Goal: Task Accomplishment & Management: Use online tool/utility

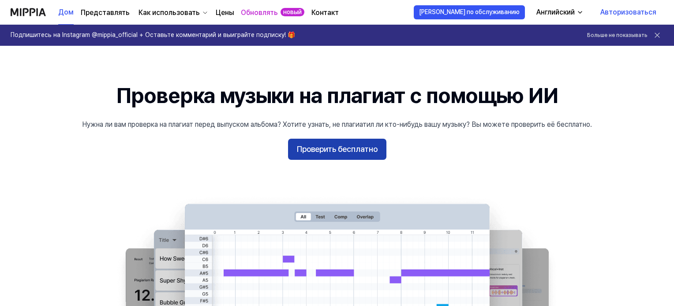
click at [368, 151] on font "Проверить бесплатно" at bounding box center [337, 149] width 81 height 9
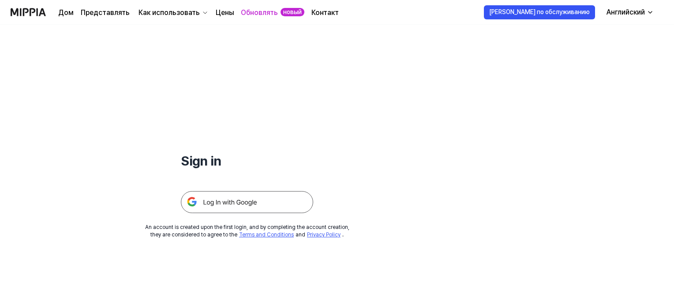
click at [259, 200] on img at bounding box center [247, 202] width 132 height 22
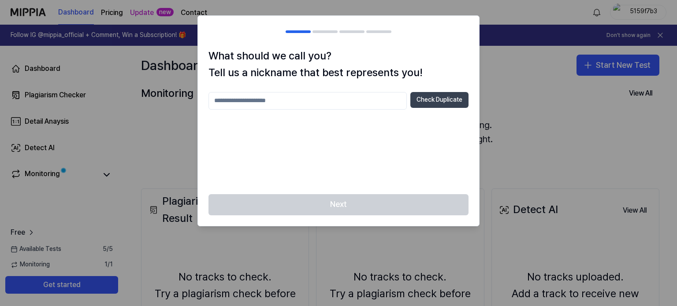
click at [425, 98] on button "Check Duplicate" at bounding box center [440, 100] width 58 height 16
click at [551, 183] on div at bounding box center [338, 153] width 677 height 306
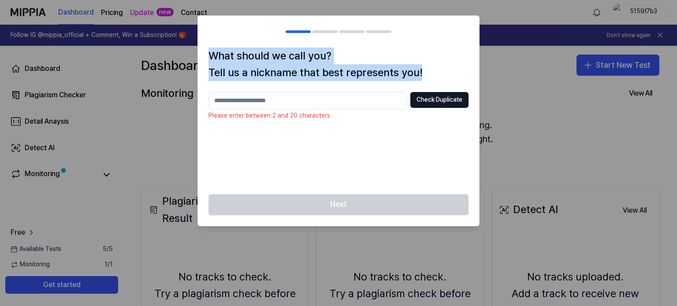
drag, startPoint x: 211, startPoint y: 55, endPoint x: 432, endPoint y: 69, distance: 221.4
click at [432, 69] on h1 "What should we call you? Tell us a nickname that best represents you!" at bounding box center [339, 65] width 260 height 34
copy h1 "What should we call you? Tell us a nickname that best represents you!"
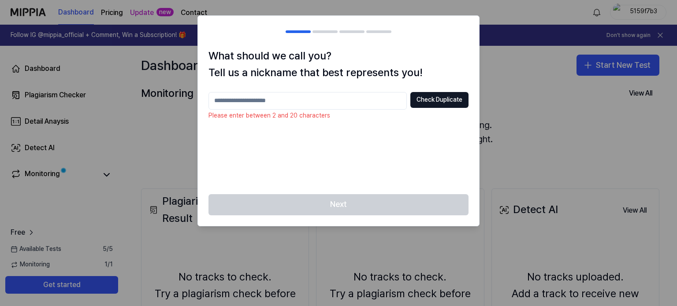
click at [315, 107] on input "text" at bounding box center [308, 101] width 198 height 18
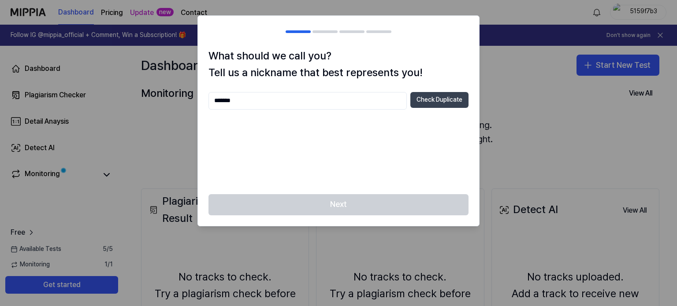
click at [429, 100] on button "Check Duplicate" at bounding box center [440, 100] width 58 height 16
drag, startPoint x: 289, startPoint y: 103, endPoint x: 200, endPoint y: 115, distance: 89.9
click at [200, 115] on div "What should we call you? Tell us a nickname that best represents you! ******* C…" at bounding box center [338, 121] width 281 height 147
type input "*******"
click at [446, 96] on button "Check Duplicate" at bounding box center [440, 100] width 58 height 16
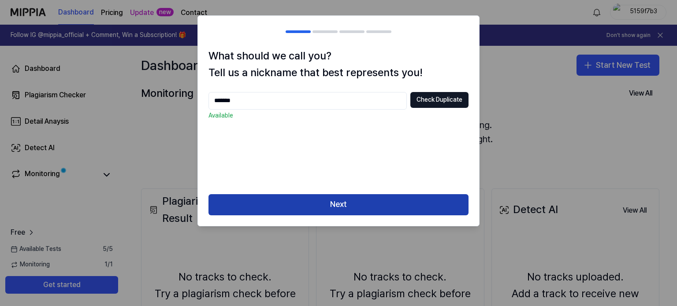
click at [347, 207] on button "Next" at bounding box center [339, 204] width 260 height 21
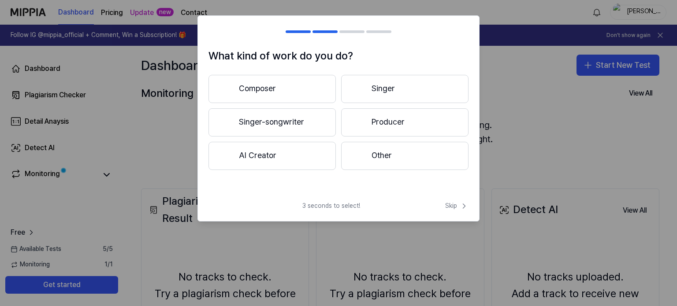
click at [302, 90] on button "Composer" at bounding box center [272, 89] width 127 height 28
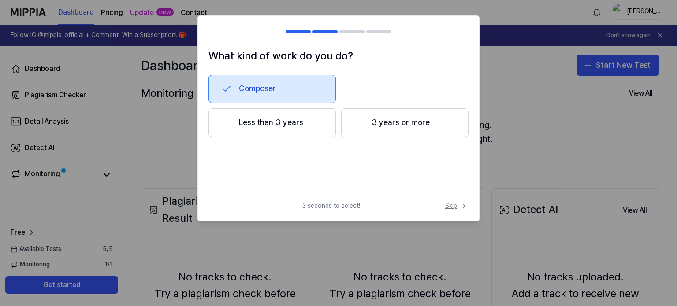
click at [456, 207] on span "Skip" at bounding box center [456, 206] width 23 height 9
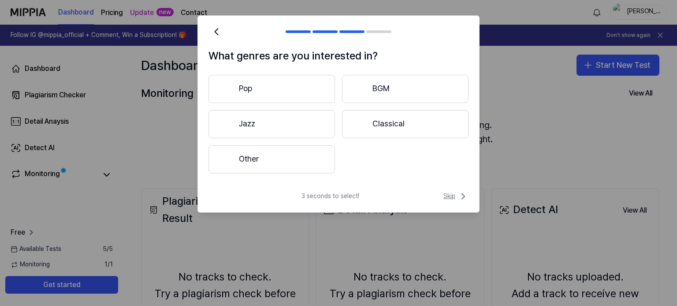
click at [446, 195] on span "Skip" at bounding box center [456, 196] width 25 height 11
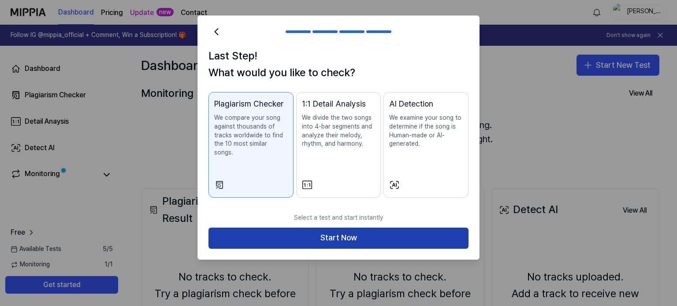
click at [405, 229] on button "Start Now" at bounding box center [339, 238] width 260 height 21
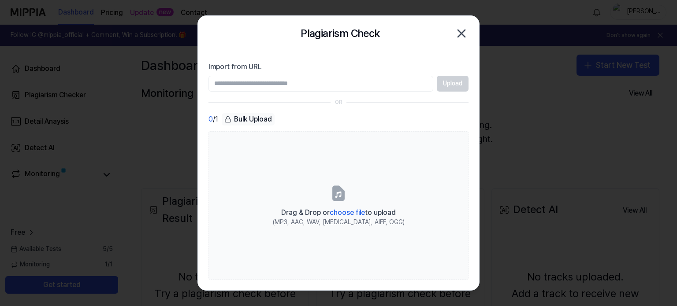
click at [385, 85] on input "Import from URL" at bounding box center [321, 84] width 225 height 16
click at [360, 82] on input "Import from URL" at bounding box center [321, 84] width 225 height 16
click at [377, 82] on input "Import from URL" at bounding box center [321, 84] width 225 height 16
click at [462, 79] on div "Upload" at bounding box center [339, 84] width 260 height 16
click at [453, 86] on div "Upload" at bounding box center [339, 84] width 260 height 16
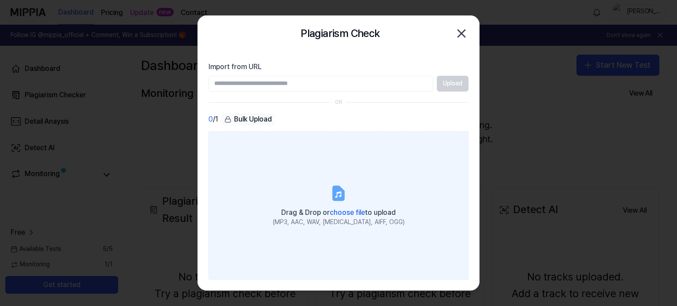
click at [342, 193] on icon at bounding box center [338, 194] width 11 height 14
click at [0, 0] on input "Drag & Drop or choose file to upload (MP3, AAC, WAV, FLAC, AIFF, OGG)" at bounding box center [0, 0] width 0 height 0
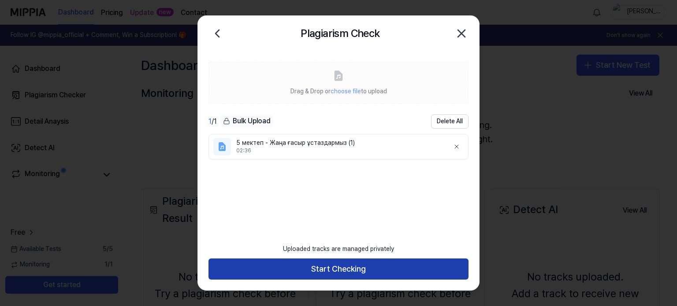
click at [333, 265] on button "Start Checking" at bounding box center [339, 269] width 260 height 21
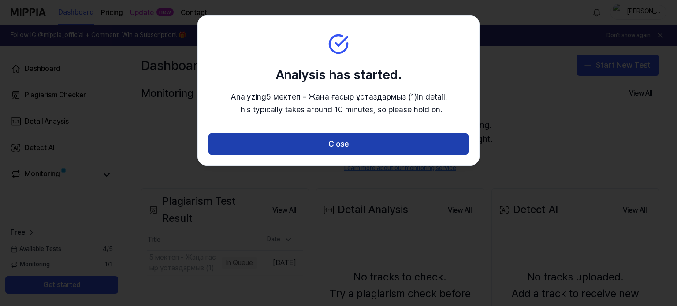
click at [336, 141] on button "Close" at bounding box center [339, 144] width 260 height 21
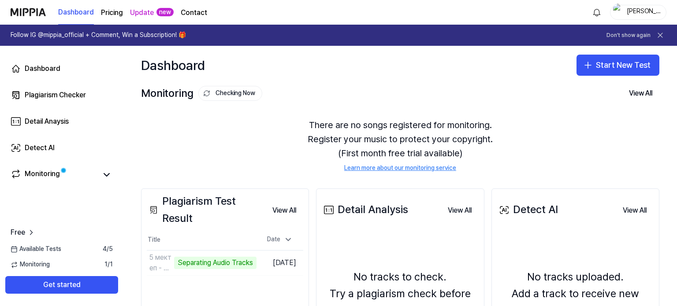
scroll to position [44, 0]
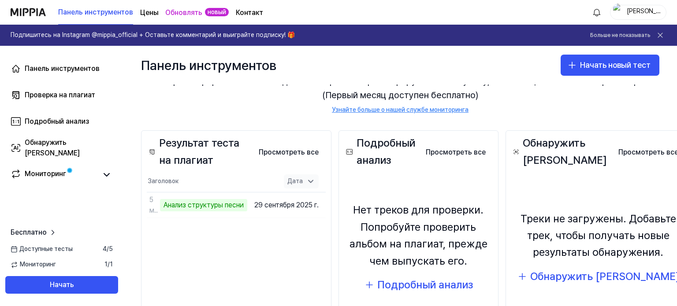
click at [311, 182] on icon at bounding box center [311, 182] width 4 height 2
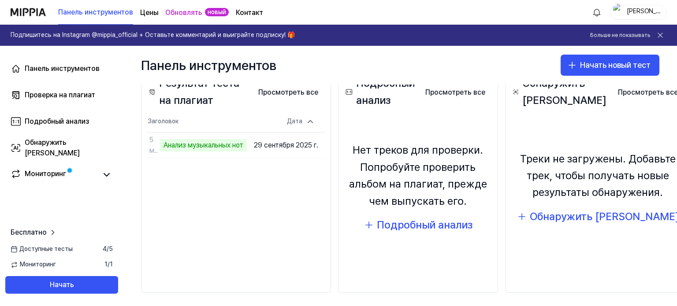
scroll to position [112, 0]
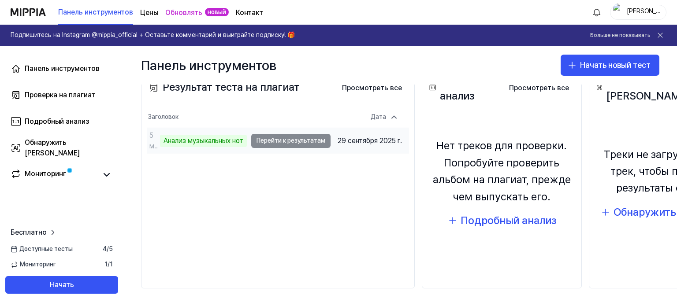
click at [274, 136] on td "5 мектеп - Жаңа ғасыр ұстаздармыз (1) Анализ музыкальных нот Перейти к результа…" at bounding box center [239, 140] width 184 height 25
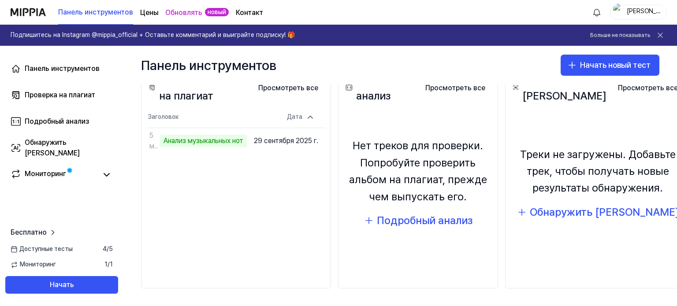
scroll to position [67, 0]
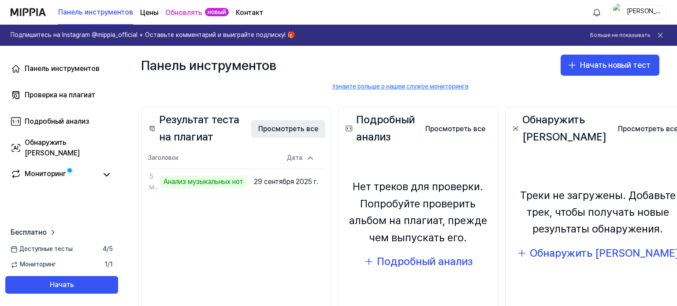
click at [296, 124] on font "Просмотреть все" at bounding box center [288, 129] width 60 height 11
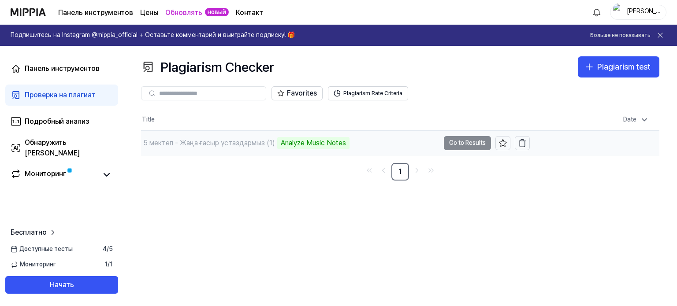
click at [301, 142] on div "Analyze Music Notes" at bounding box center [313, 143] width 72 height 12
click at [474, 142] on td "5 мектеп - Жаңа ғасыр ұстаздармыз (1) Analyze Music Notes Go to Results" at bounding box center [335, 143] width 389 height 25
click at [175, 143] on div "5 мектеп - Жаңа ғасыр ұстаздармыз (1)" at bounding box center [209, 143] width 131 height 11
click at [67, 94] on font "Проверка на плагиат" at bounding box center [60, 95] width 71 height 8
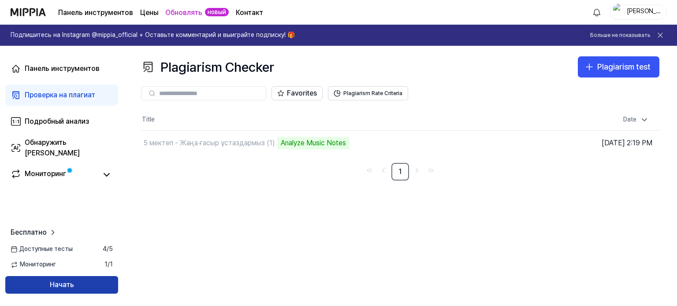
click at [72, 282] on font "Начать" at bounding box center [62, 285] width 24 height 8
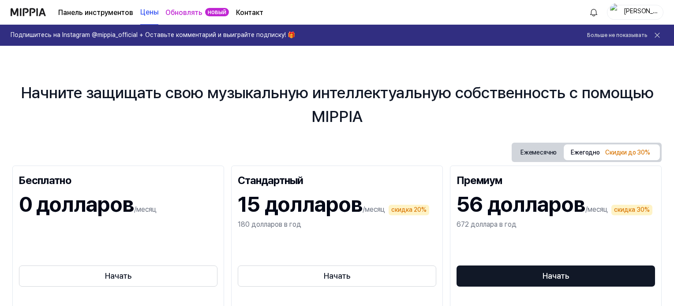
click at [87, 209] on font "0 долларов" at bounding box center [76, 205] width 115 height 26
click at [91, 280] on button "Начать" at bounding box center [118, 276] width 198 height 21
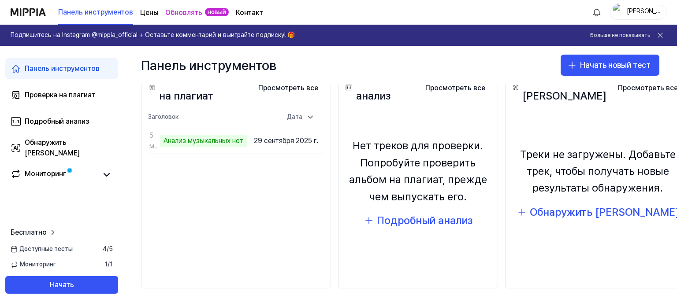
scroll to position [67, 0]
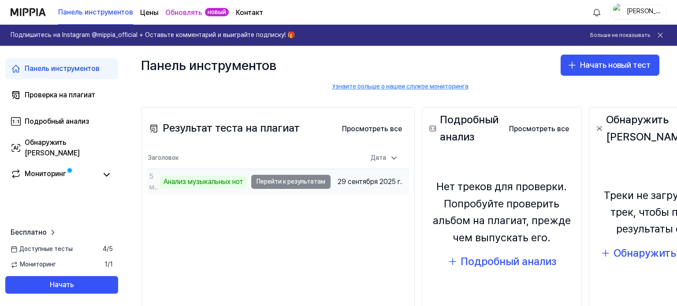
click at [273, 183] on td "5 мектеп - Жаңа ғасыр ұстаздармыз (1) Анализ музыкальных нот Перейти к результа…" at bounding box center [239, 181] width 184 height 25
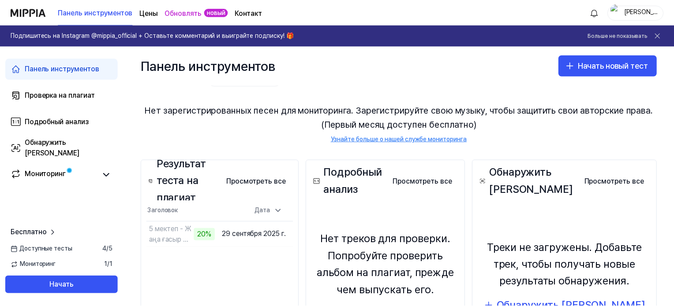
scroll to position [0, 0]
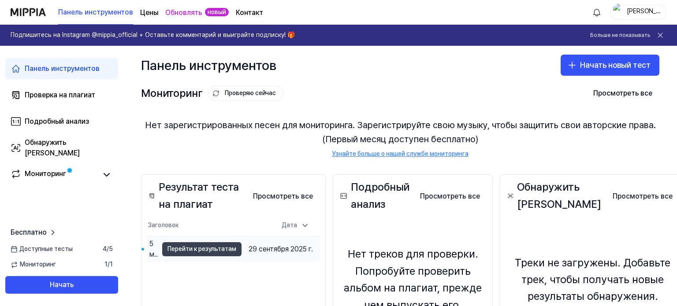
click at [207, 249] on font "Перейти к результатам" at bounding box center [202, 249] width 69 height 7
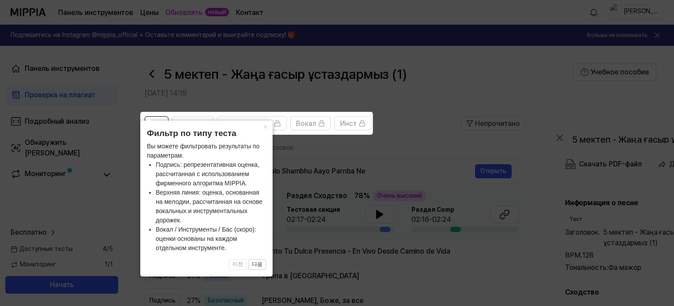
click at [422, 147] on icon at bounding box center [338, 153] width 677 height 306
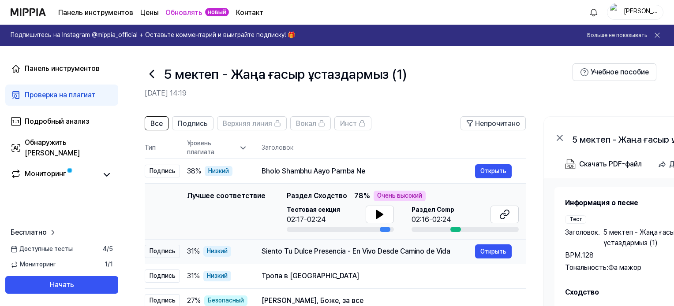
scroll to position [44, 0]
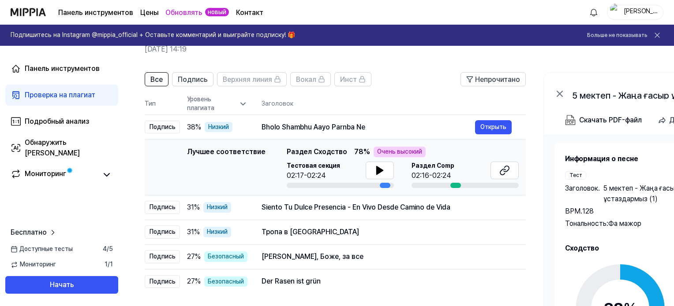
click at [317, 149] on font "Раздел Сходство" at bounding box center [317, 152] width 60 height 8
click at [377, 148] on font "Очень высокий" at bounding box center [399, 152] width 45 height 9
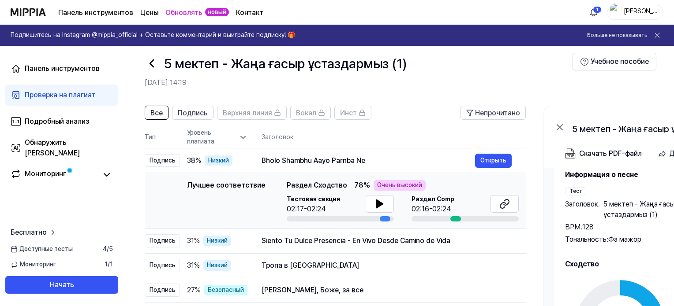
scroll to position [0, 0]
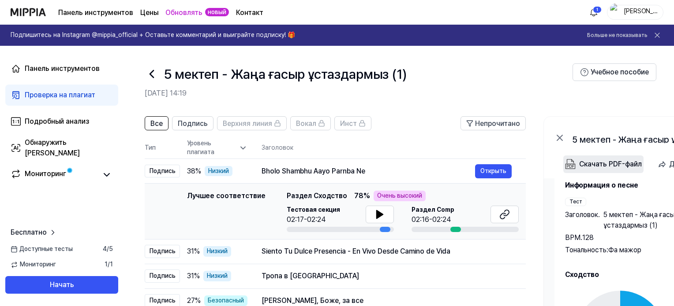
click at [627, 160] on font "Скачать PDF-файл" at bounding box center [610, 164] width 63 height 8
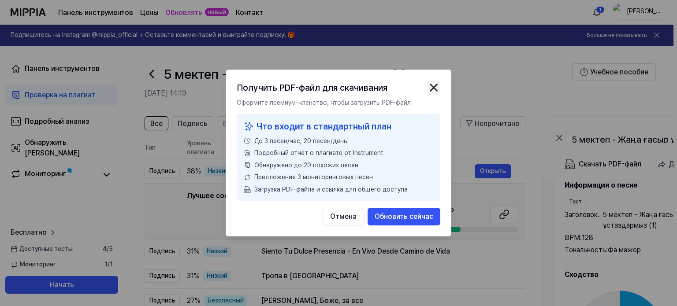
click at [434, 85] on img "button" at bounding box center [433, 87] width 13 height 13
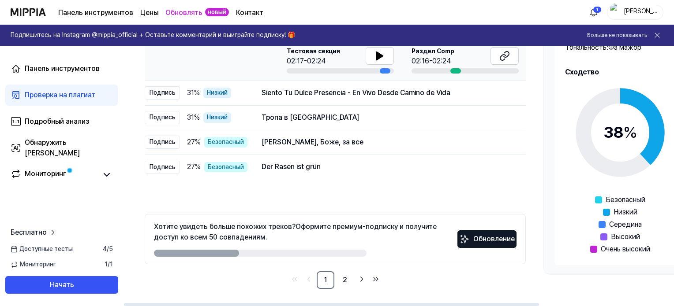
scroll to position [159, 0]
drag, startPoint x: 223, startPoint y: 252, endPoint x: 336, endPoint y: 259, distance: 113.1
click at [336, 259] on div "Хотите увидеть больше похожих треков? Оформите премиум-подписку и получите дост…" at bounding box center [335, 239] width 381 height 50
click at [321, 254] on div at bounding box center [260, 253] width 213 height 7
drag, startPoint x: 212, startPoint y: 250, endPoint x: 293, endPoint y: 247, distance: 81.2
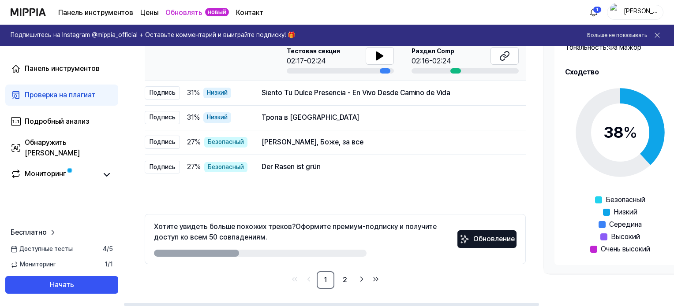
click at [291, 247] on div "Хотите увидеть больше похожих треков? Оформите премиум-подписку и получите дост…" at bounding box center [305, 239] width 303 height 35
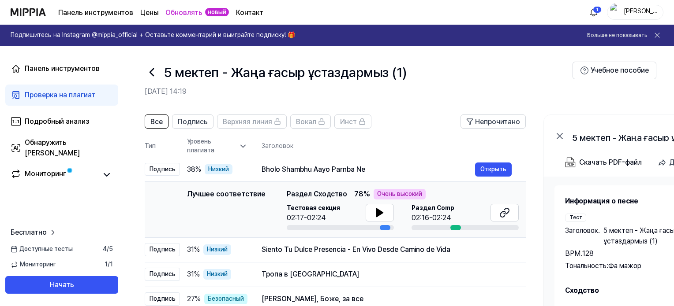
scroll to position [1, 0]
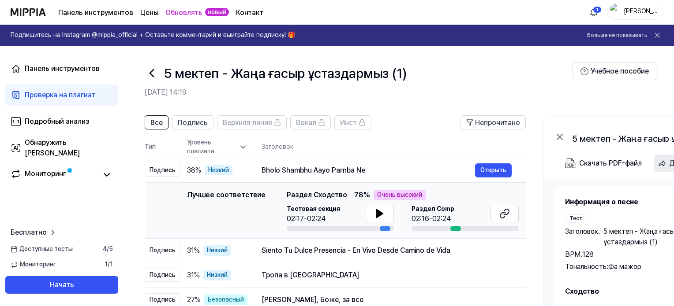
click at [669, 163] on font "Делиться" at bounding box center [685, 163] width 33 height 8
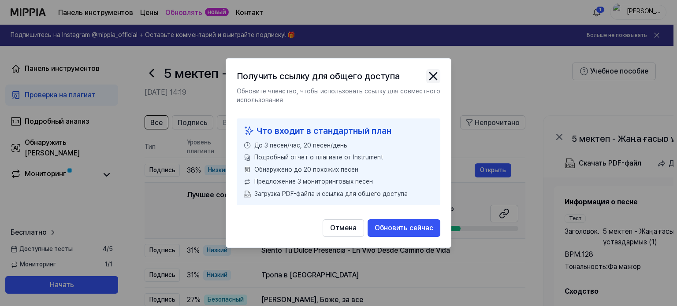
click at [434, 75] on icon "закрыть модальное окно" at bounding box center [433, 76] width 7 height 7
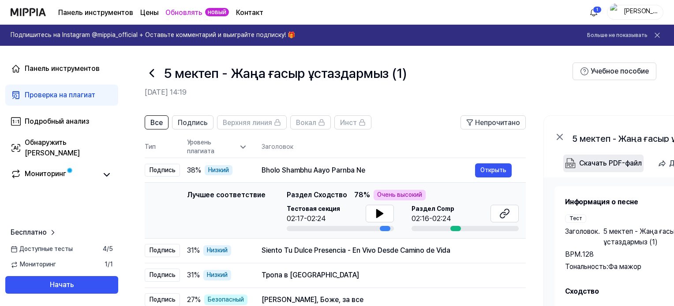
click at [575, 162] on img "button" at bounding box center [570, 163] width 11 height 11
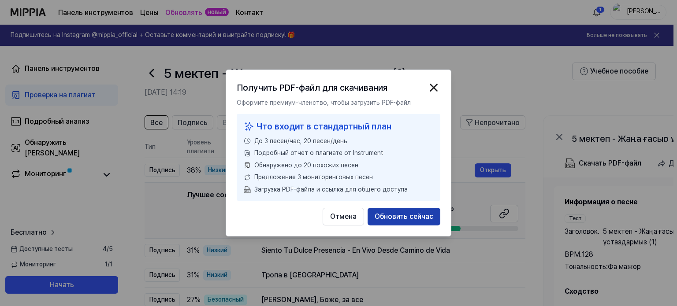
click at [400, 220] on font "Обновить сейчас" at bounding box center [404, 217] width 59 height 8
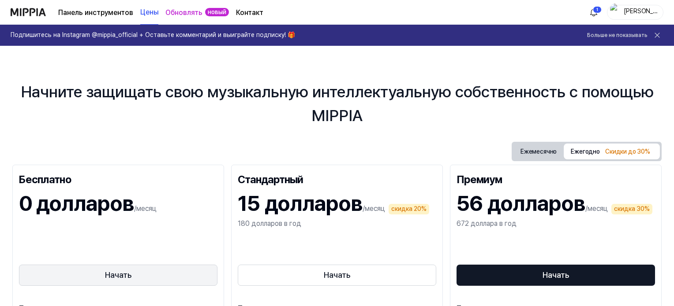
click at [97, 273] on button "Начать" at bounding box center [118, 275] width 198 height 21
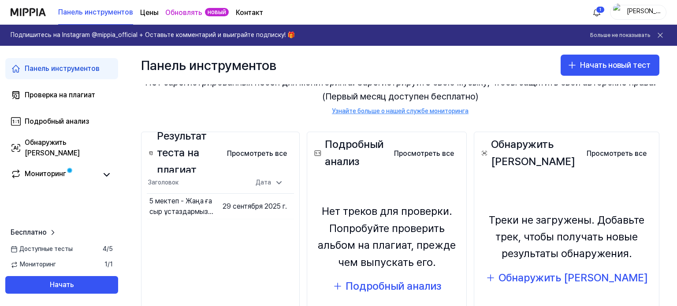
scroll to position [20, 0]
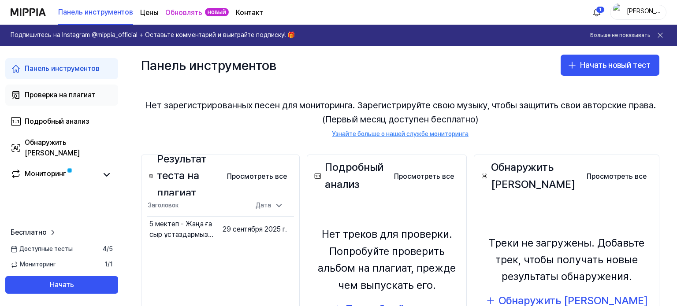
click at [57, 93] on font "Проверка на плагиат" at bounding box center [60, 95] width 71 height 8
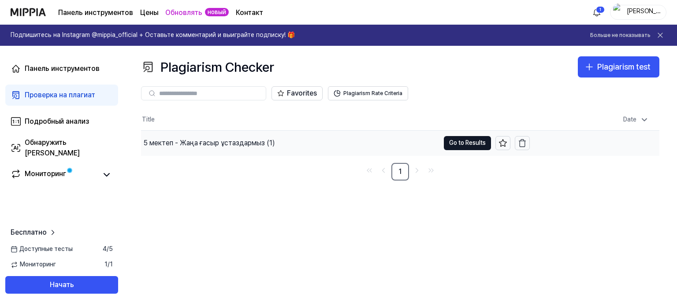
click at [233, 142] on div "5 мектеп - Жаңа ғасыр ұстаздармыз (1)" at bounding box center [209, 143] width 131 height 11
